Goal: Transaction & Acquisition: Obtain resource

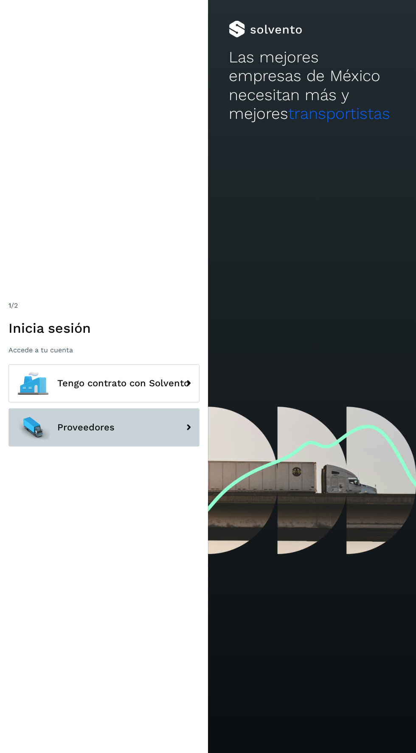
click at [53, 446] on button "Proveedores" at bounding box center [103, 427] width 191 height 38
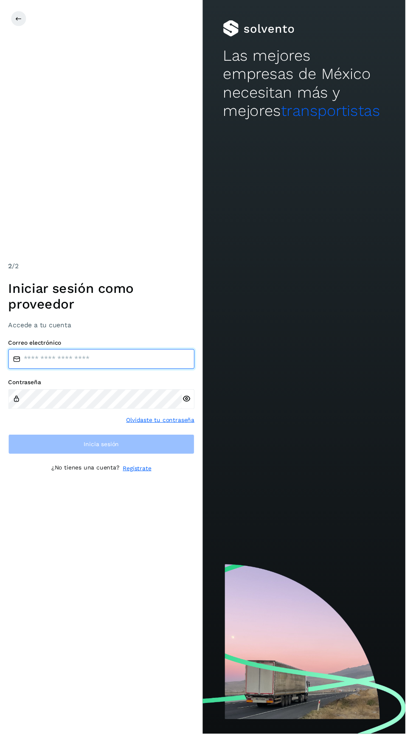
click at [36, 378] on input "email" at bounding box center [103, 368] width 191 height 20
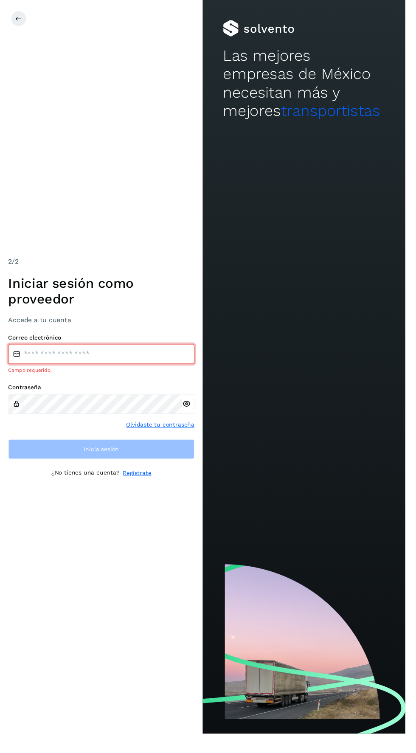
type input "**********"
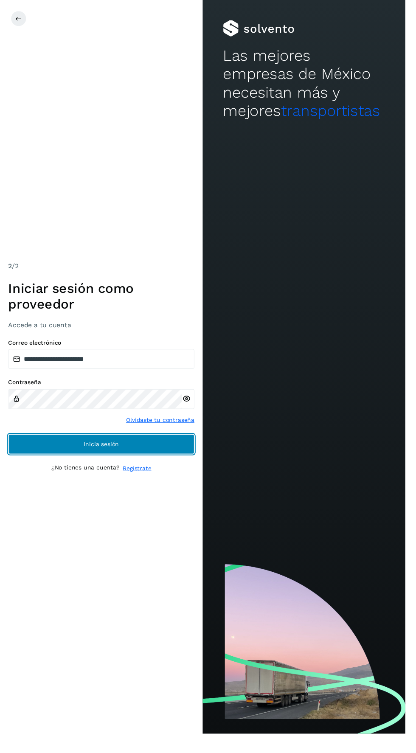
click at [48, 466] on button "Inicia sesión" at bounding box center [103, 456] width 191 height 20
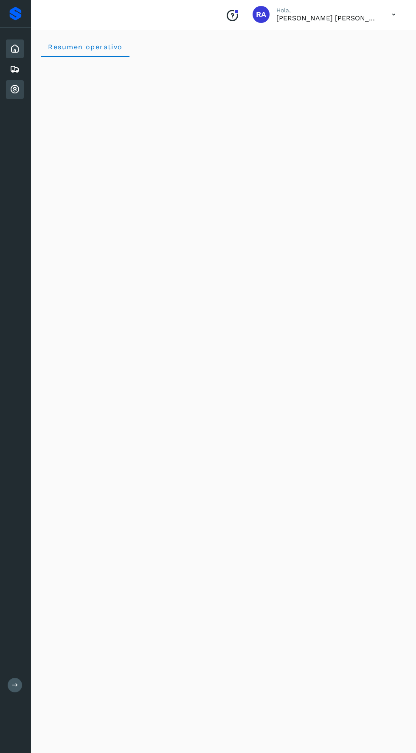
click at [11, 86] on icon at bounding box center [15, 89] width 10 height 10
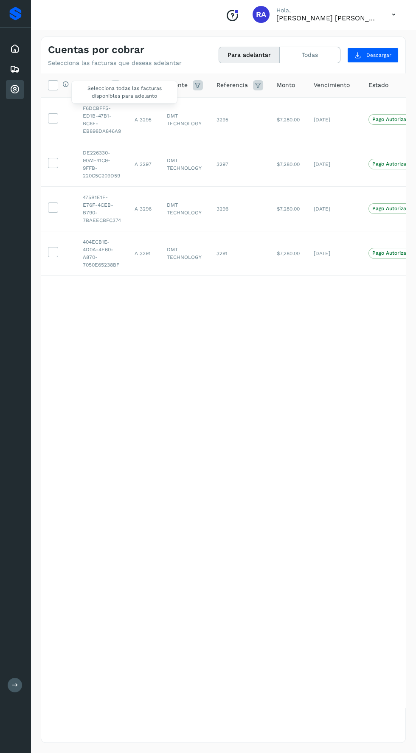
click at [59, 87] on div "Selecciona todas las facturas disponibles para adelanto" at bounding box center [63, 85] width 11 height 9
click at [53, 85] on icon at bounding box center [52, 84] width 9 height 9
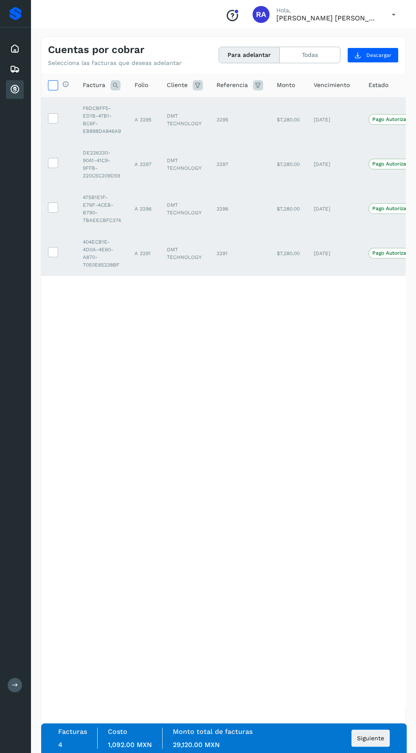
scroll to position [19, 0]
click at [362, 741] on span "Siguiente" at bounding box center [370, 738] width 27 height 6
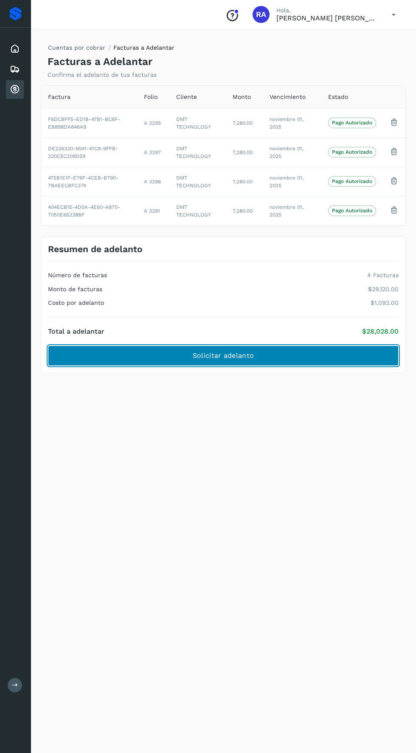
click at [294, 361] on button "Solicitar adelanto" at bounding box center [223, 355] width 350 height 20
